Goal: Find specific page/section: Find specific page/section

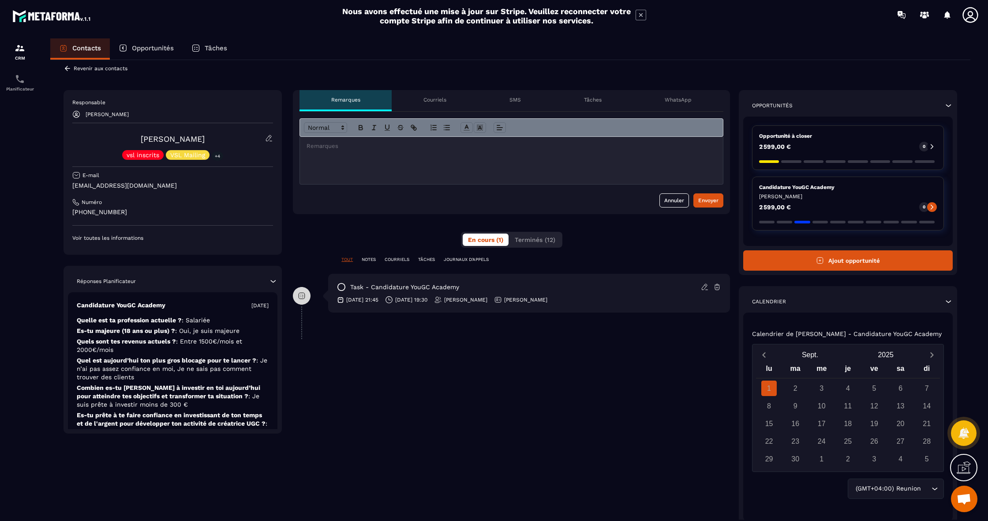
scroll to position [11, 0]
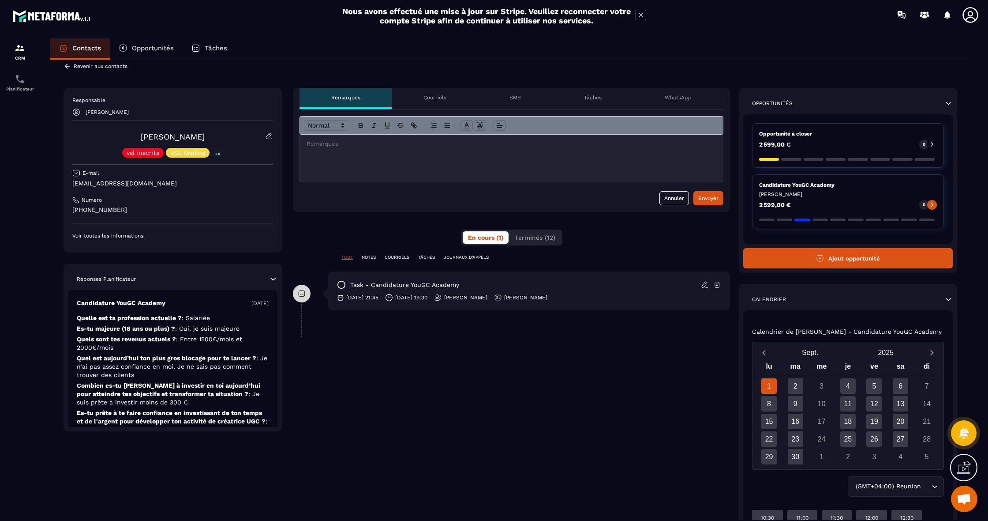
click at [374, 254] on div "**********" at bounding box center [511, 336] width 437 height 496
click at [379, 270] on div "TOUT NOTES COURRIELS TÂCHES JOURNAUX D'APPELS" at bounding box center [511, 262] width 437 height 17
click at [375, 256] on p "NOTES" at bounding box center [369, 257] width 14 height 6
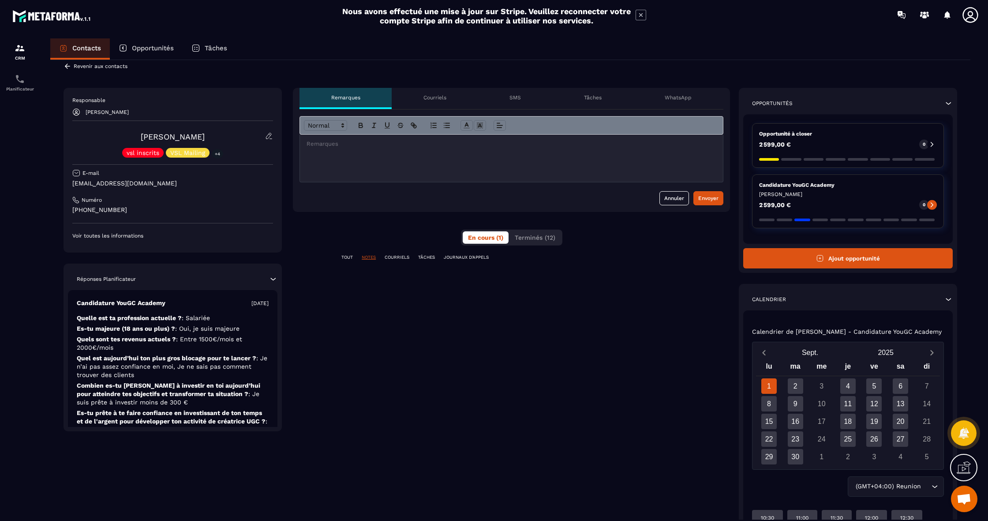
click at [391, 259] on p "COURRIELS" at bounding box center [397, 257] width 25 height 6
drag, startPoint x: 372, startPoint y: 259, endPoint x: 518, endPoint y: 251, distance: 146.8
click at [372, 259] on p "NOTES" at bounding box center [369, 257] width 14 height 6
click at [535, 239] on span "Terminés (12)" at bounding box center [535, 237] width 41 height 7
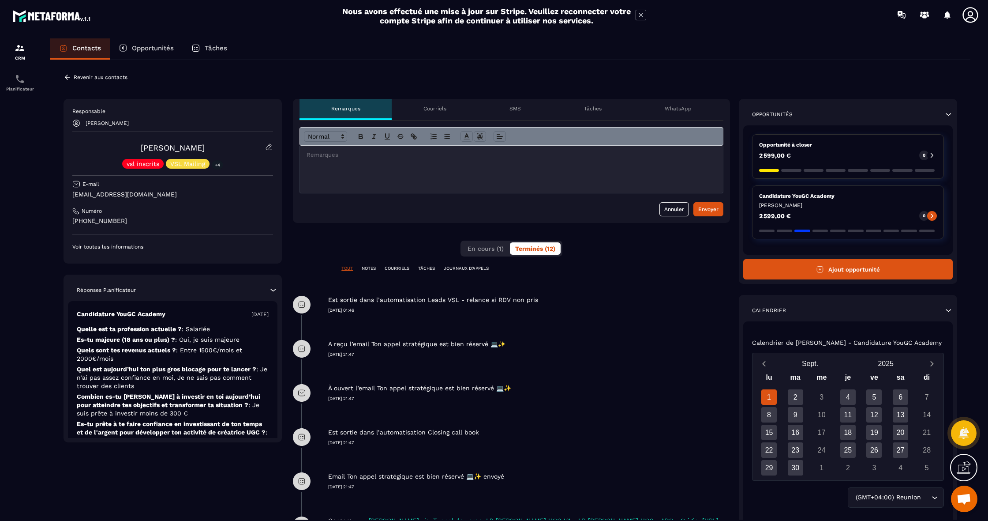
scroll to position [0, 0]
drag, startPoint x: 155, startPoint y: 196, endPoint x: 68, endPoint y: 194, distance: 87.4
click at [68, 194] on div "Responsable [PERSON_NAME] [PERSON_NAME] vsl inscrits VSL Mailing +4 E-mail [EMA…" at bounding box center [173, 181] width 218 height 165
copy p "[EMAIL_ADDRESS][DOMAIN_NAME]"
click at [497, 249] on span "En cours (1)" at bounding box center [486, 248] width 36 height 7
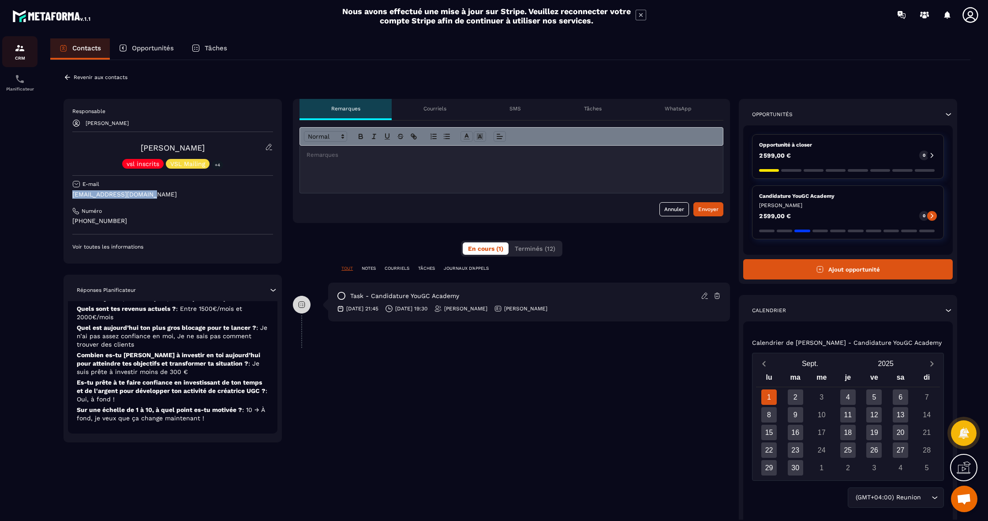
click at [23, 54] on div "CRM" at bounding box center [19, 52] width 35 height 18
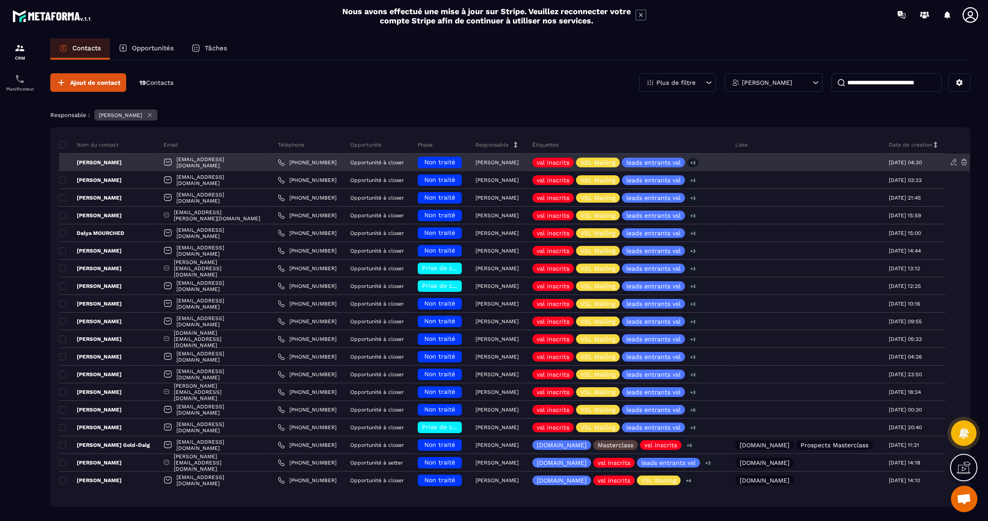
click at [140, 164] on div "[PERSON_NAME]" at bounding box center [108, 163] width 98 height 18
